Goal: Contribute content

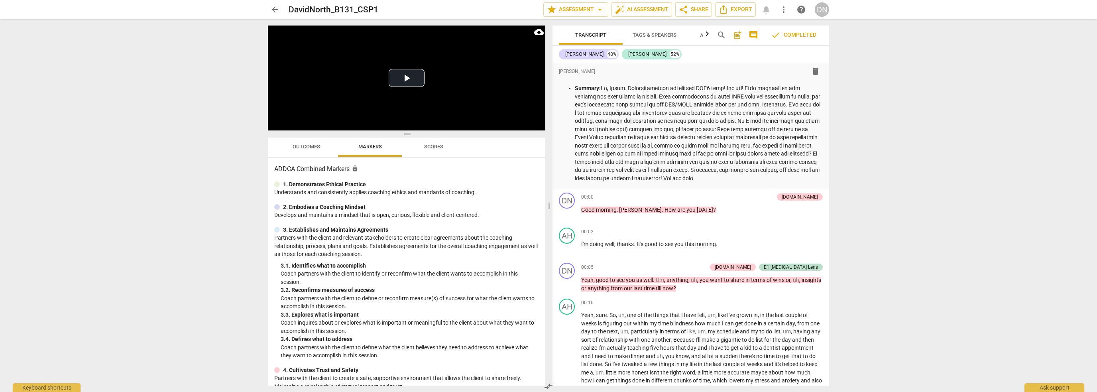
click at [270, 9] on span "arrow_back" at bounding box center [275, 10] width 10 height 10
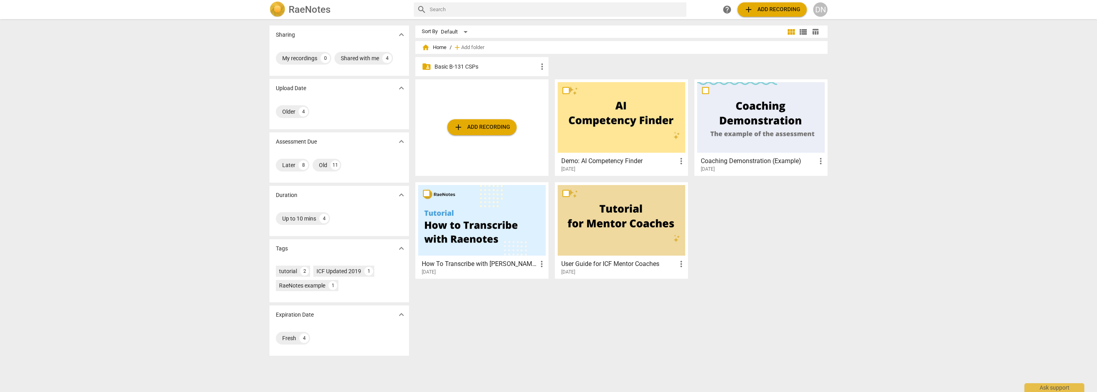
click at [466, 67] on p "Basic B-131 CSPs" at bounding box center [486, 67] width 103 height 8
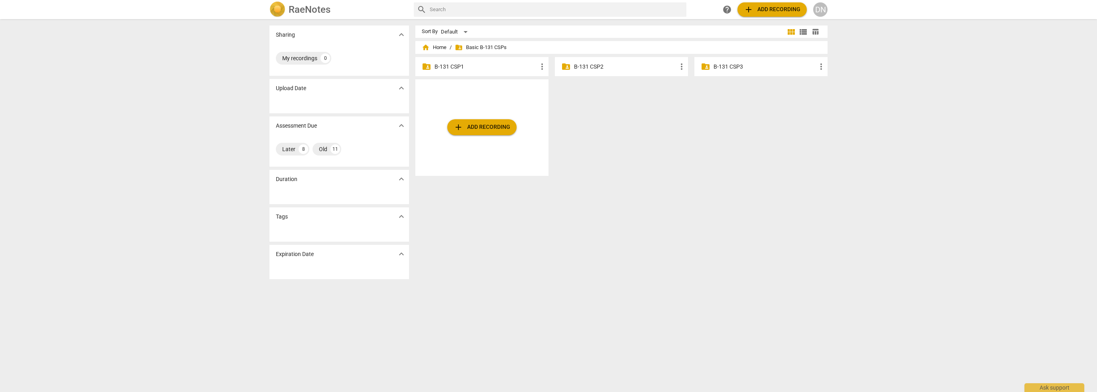
click at [594, 68] on p "B-131 CSP2" at bounding box center [625, 67] width 103 height 8
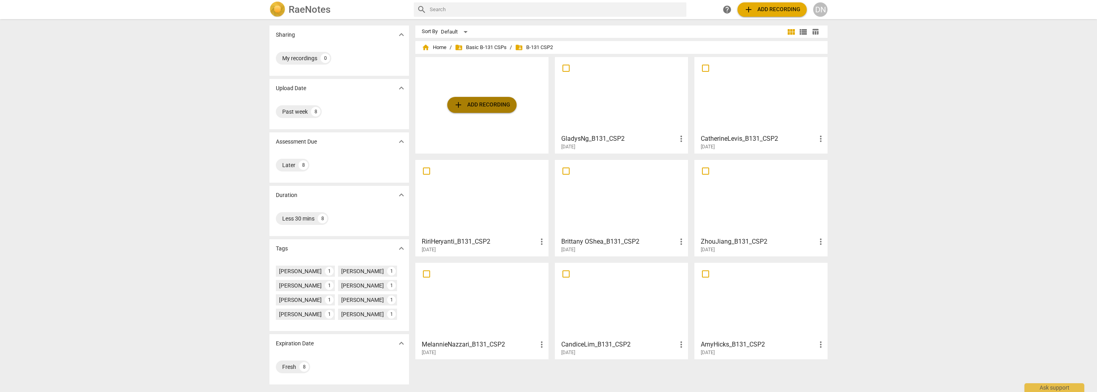
click at [494, 103] on span "add Add recording" at bounding box center [482, 105] width 57 height 10
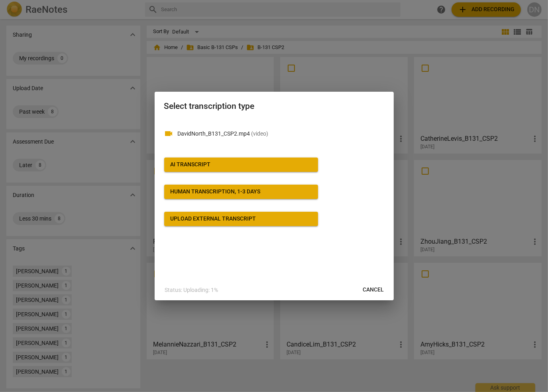
click at [222, 164] on span "AI Transcript" at bounding box center [241, 165] width 141 height 8
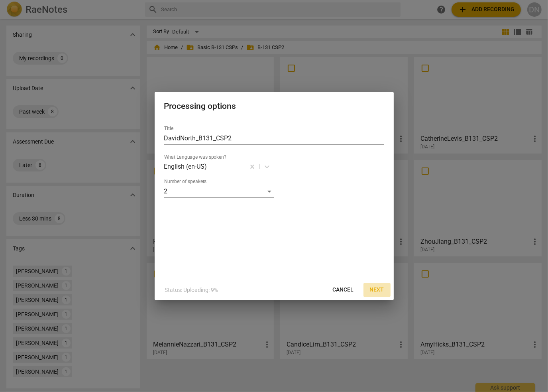
click at [378, 290] on span "Next" at bounding box center [377, 290] width 14 height 8
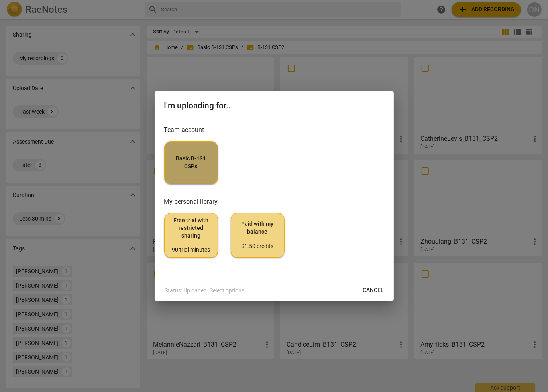
click at [206, 170] on span "Basic B-131 CSPs" at bounding box center [191, 163] width 40 height 16
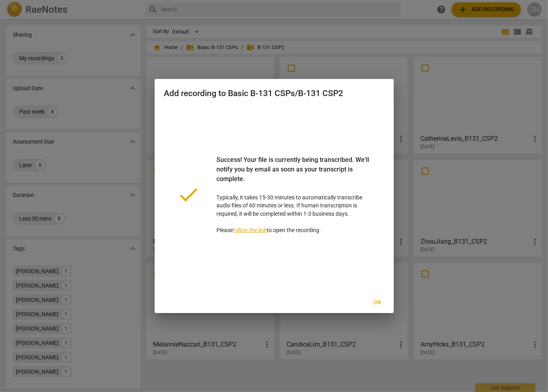
click at [378, 302] on span "Ok" at bounding box center [378, 303] width 13 height 8
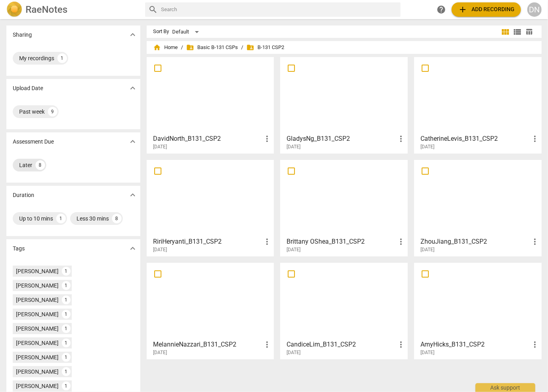
click at [26, 166] on div "Later" at bounding box center [25, 165] width 13 height 8
